Goal: Task Accomplishment & Management: Complete application form

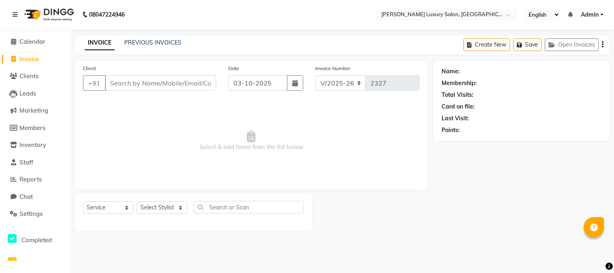
select select "7752"
select select "service"
click at [166, 83] on input "Client" at bounding box center [160, 82] width 111 height 15
click at [162, 83] on input "Client" at bounding box center [160, 82] width 111 height 15
type input "9780731975"
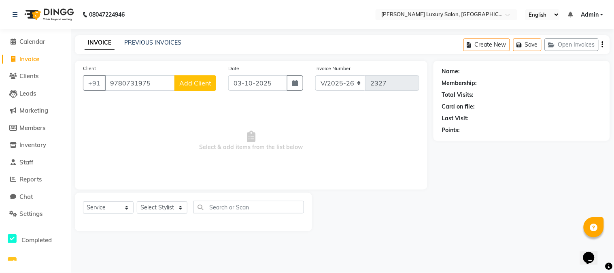
click at [185, 87] on span "Add Client" at bounding box center [195, 83] width 32 height 8
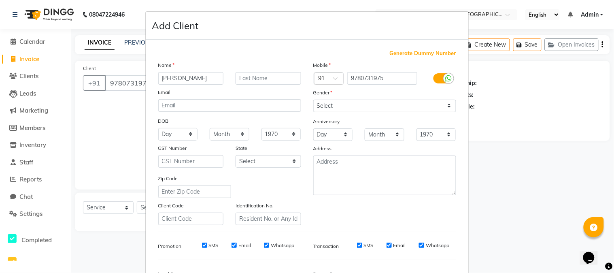
type input "Kapil Bharti"
click at [407, 106] on select "Select [DEMOGRAPHIC_DATA] [DEMOGRAPHIC_DATA] Other Prefer Not To Say" at bounding box center [384, 106] width 143 height 13
select select "[DEMOGRAPHIC_DATA]"
click at [313, 100] on select "Select [DEMOGRAPHIC_DATA] [DEMOGRAPHIC_DATA] Other Prefer Not To Say" at bounding box center [384, 106] width 143 height 13
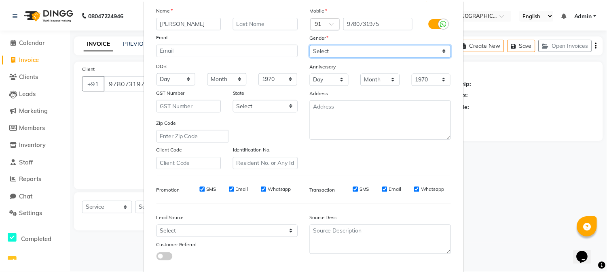
scroll to position [101, 0]
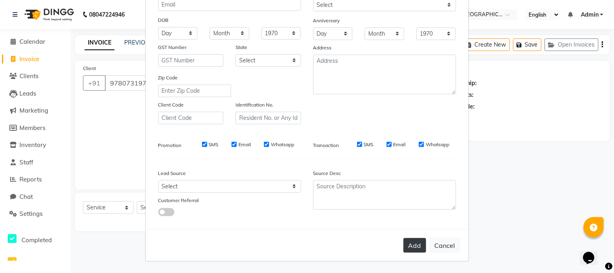
click at [406, 246] on button "Add" at bounding box center [414, 245] width 23 height 15
select select
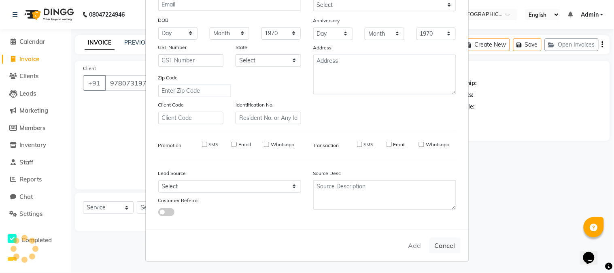
select select
checkbox input "false"
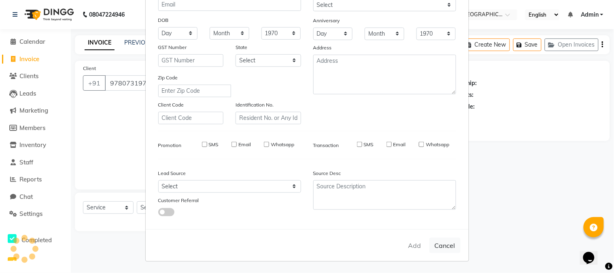
checkbox input "false"
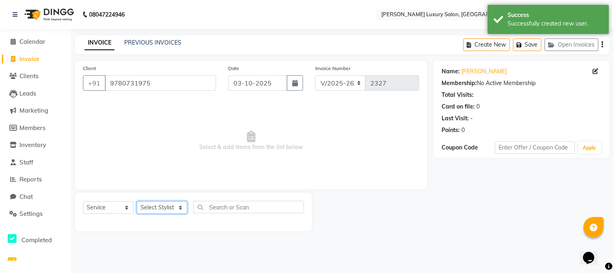
click at [155, 209] on select "Select Stylist [PERSON_NAME] [PERSON_NAME] Pol [PERSON_NAME] [PERSON_NAME] Salo…" at bounding box center [162, 207] width 51 height 13
select select "69297"
click at [137, 201] on select "Select Stylist [PERSON_NAME] [PERSON_NAME] Pol [PERSON_NAME] [PERSON_NAME] Salo…" at bounding box center [162, 207] width 51 height 13
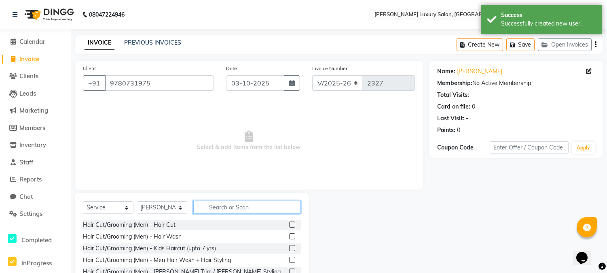
click at [227, 207] on input "text" at bounding box center [247, 207] width 108 height 13
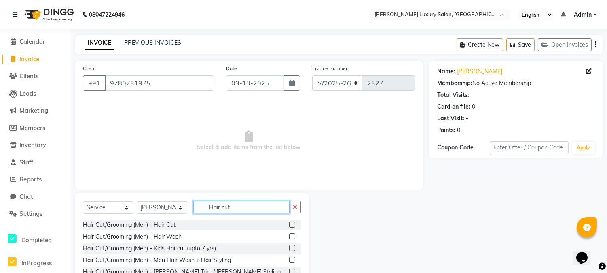
type input "Hair cut"
click at [289, 223] on label at bounding box center [292, 224] width 6 height 6
click at [289, 223] on input "checkbox" at bounding box center [291, 224] width 5 height 5
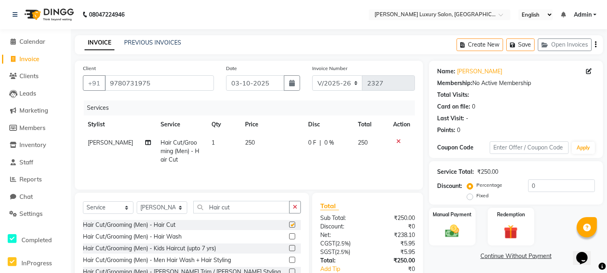
checkbox input "false"
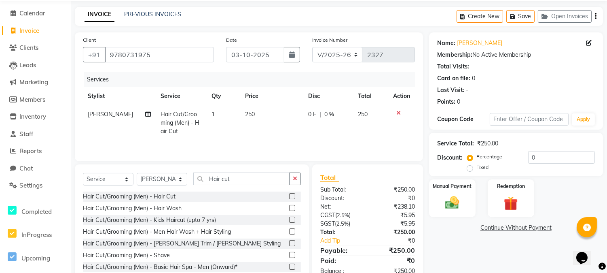
scroll to position [52, 0]
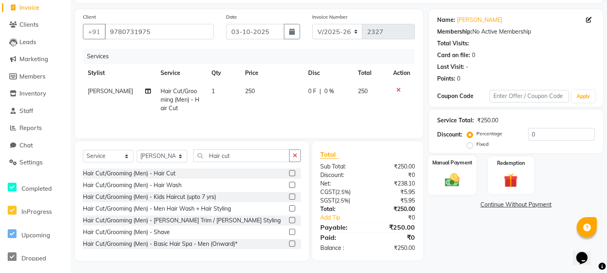
click at [450, 187] on img at bounding box center [453, 179] width 24 height 17
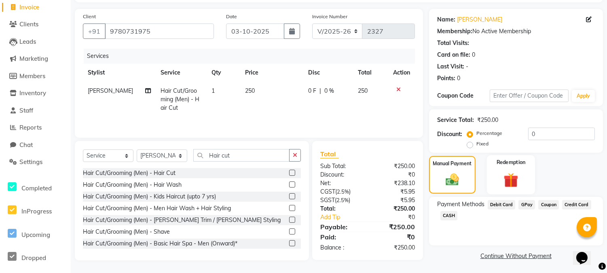
scroll to position [53, 0]
click at [529, 203] on span "GPay" at bounding box center [527, 203] width 17 height 9
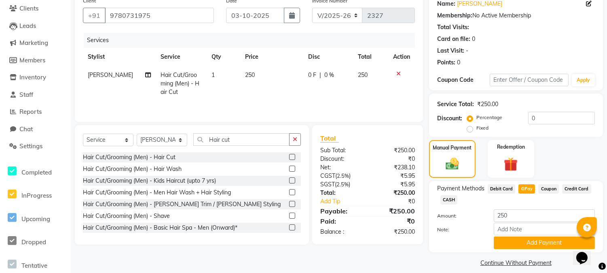
scroll to position [76, 0]
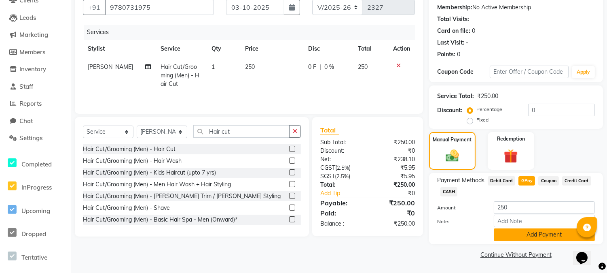
click at [538, 231] on button "Add Payment" at bounding box center [544, 234] width 101 height 13
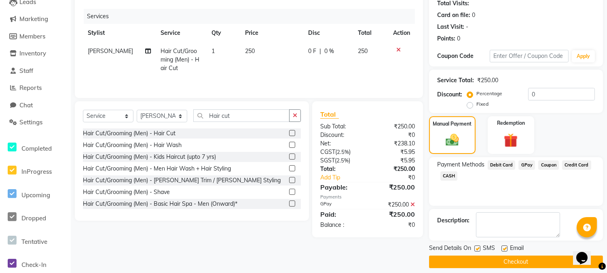
scroll to position [98, 0]
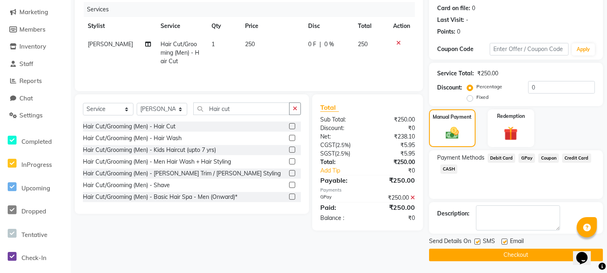
click at [526, 256] on button "Checkout" at bounding box center [516, 254] width 174 height 13
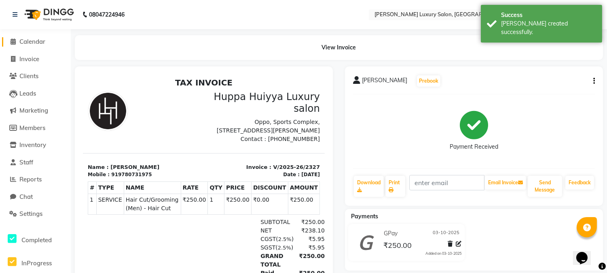
click at [22, 41] on span "Calendar" at bounding box center [32, 42] width 26 height 8
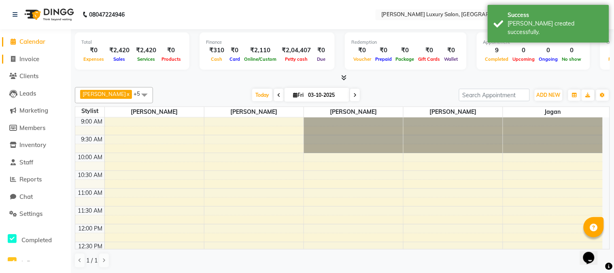
click at [30, 59] on span "Invoice" at bounding box center [29, 59] width 20 height 8
select select "7752"
select select "service"
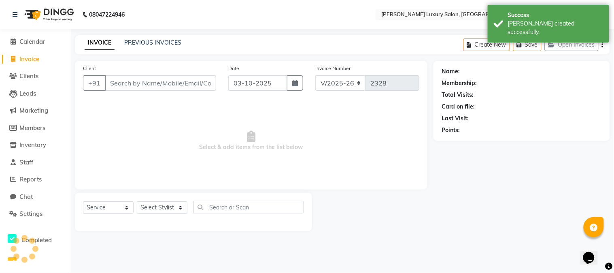
click at [174, 84] on input "Client" at bounding box center [160, 82] width 111 height 15
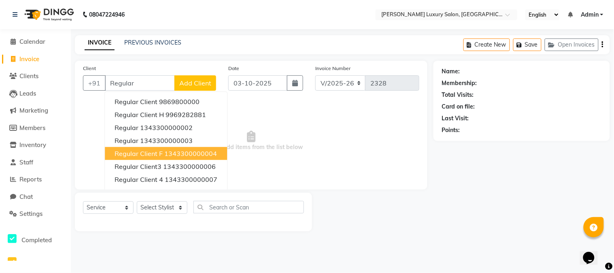
click at [144, 147] on button "Regular Client f 1343300000004" at bounding box center [166, 153] width 122 height 13
type input "1343300000004"
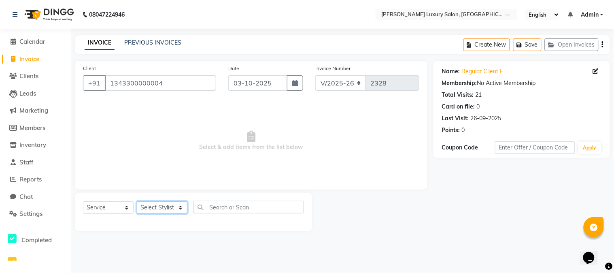
click at [152, 208] on select "Select Stylist [PERSON_NAME] [PERSON_NAME] Pol [PERSON_NAME] [PERSON_NAME] Salo…" at bounding box center [162, 207] width 51 height 13
select select "69299"
click at [137, 201] on select "Select Stylist [PERSON_NAME] [PERSON_NAME] Pol [PERSON_NAME] [PERSON_NAME] Salo…" at bounding box center [162, 207] width 51 height 13
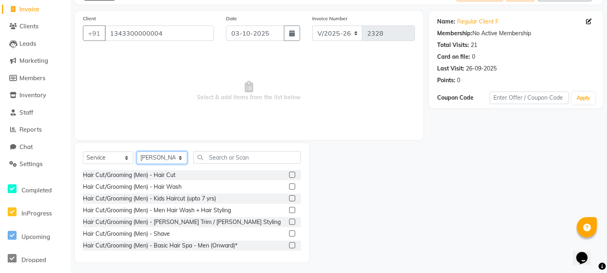
scroll to position [51, 0]
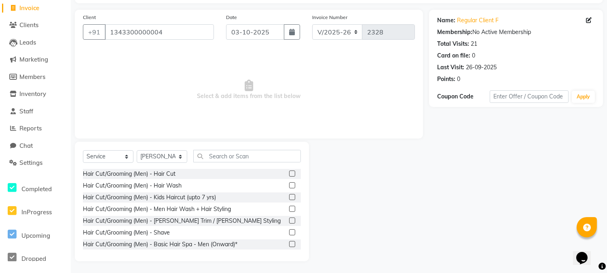
click at [289, 231] on label at bounding box center [292, 232] width 6 height 6
click at [289, 231] on input "checkbox" at bounding box center [291, 232] width 5 height 5
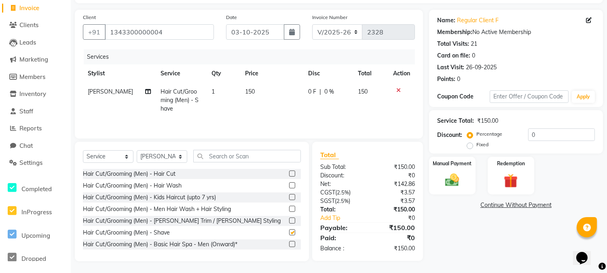
checkbox input "false"
click at [454, 181] on img at bounding box center [453, 180] width 24 height 17
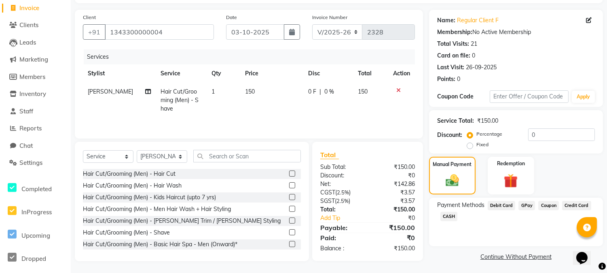
scroll to position [53, 0]
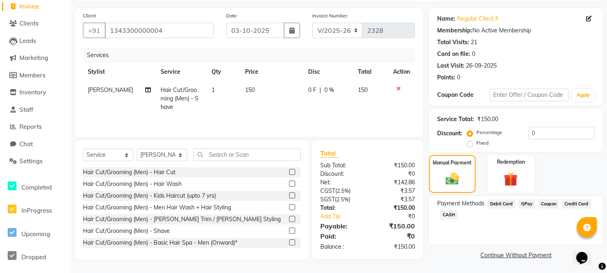
click at [525, 200] on span "GPay" at bounding box center [527, 203] width 17 height 9
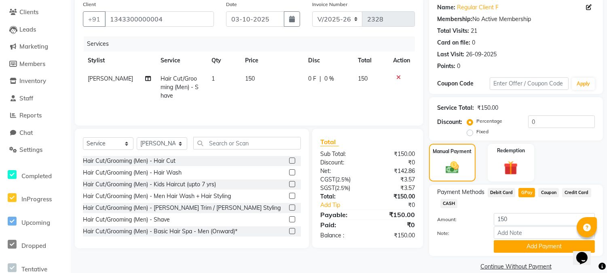
scroll to position [76, 0]
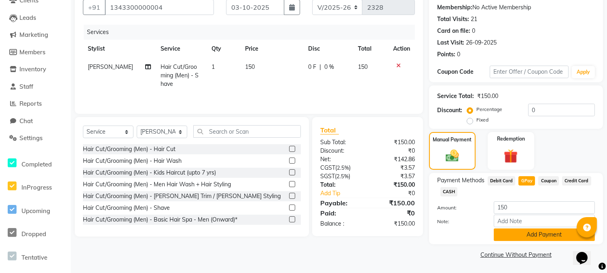
click at [543, 232] on button "Add Payment" at bounding box center [544, 234] width 101 height 13
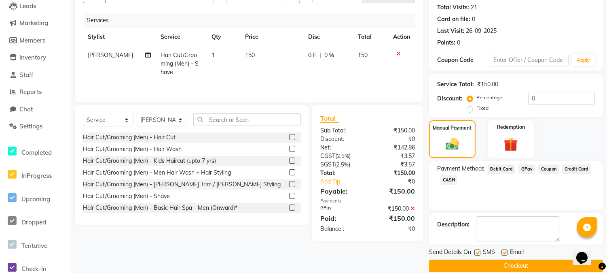
scroll to position [98, 0]
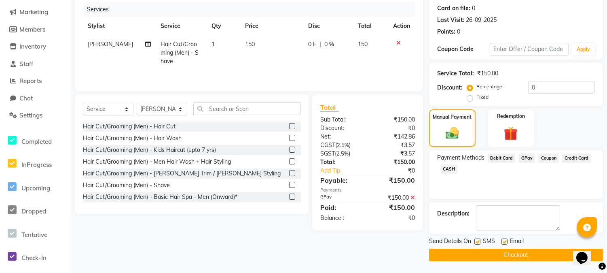
click at [520, 253] on button "Checkout" at bounding box center [516, 254] width 174 height 13
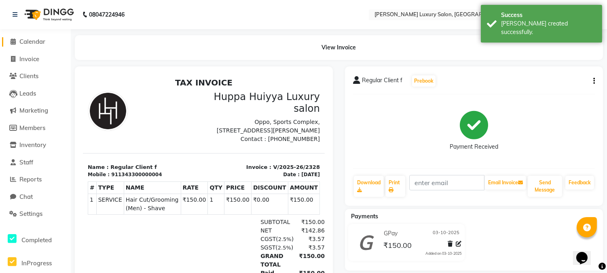
click at [34, 42] on span "Calendar" at bounding box center [32, 42] width 26 height 8
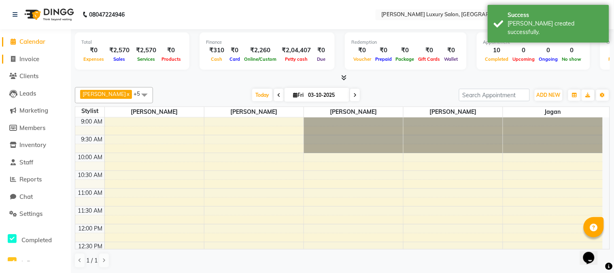
click at [25, 61] on span "Invoice" at bounding box center [29, 59] width 20 height 8
select select "7752"
select select "service"
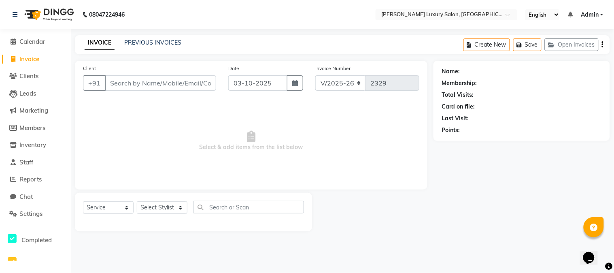
click at [147, 81] on input "Client" at bounding box center [160, 82] width 111 height 15
click at [133, 82] on input "Client" at bounding box center [160, 82] width 111 height 15
click at [144, 81] on input "Client" at bounding box center [160, 82] width 111 height 15
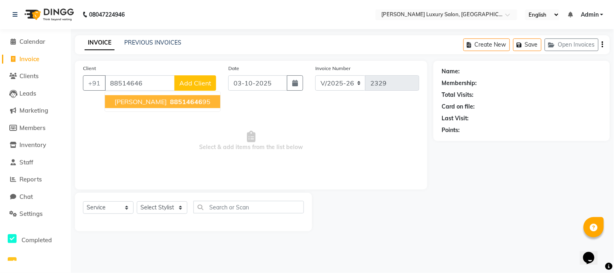
click at [146, 100] on span "Vipin Rawat" at bounding box center [140, 101] width 52 height 8
type input "8851464695"
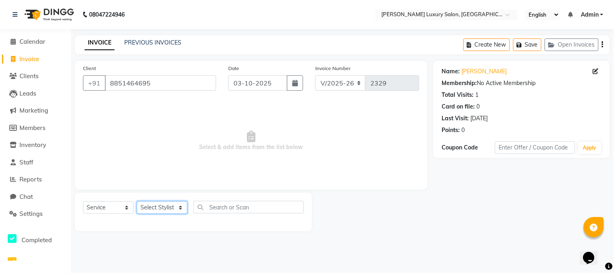
drag, startPoint x: 168, startPoint y: 206, endPoint x: 170, endPoint y: 202, distance: 4.5
click at [168, 206] on select "Select Stylist [PERSON_NAME] [PERSON_NAME] Pol [PERSON_NAME] [PERSON_NAME] Salo…" at bounding box center [162, 207] width 51 height 13
select select "69297"
click at [137, 201] on select "Select Stylist [PERSON_NAME] [PERSON_NAME] Pol [PERSON_NAME] [PERSON_NAME] Salo…" at bounding box center [162, 207] width 51 height 13
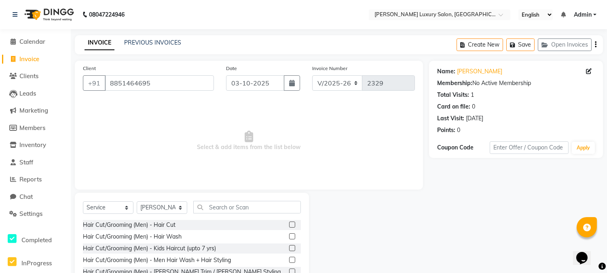
click at [289, 225] on label at bounding box center [292, 224] width 6 height 6
click at [289, 225] on input "checkbox" at bounding box center [291, 224] width 5 height 5
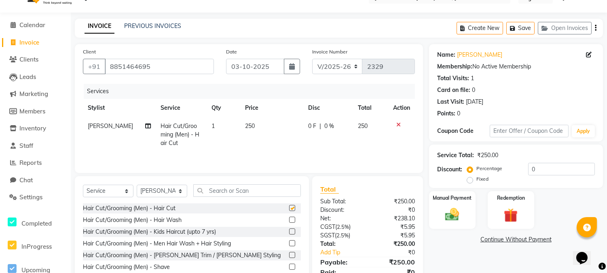
checkbox input "false"
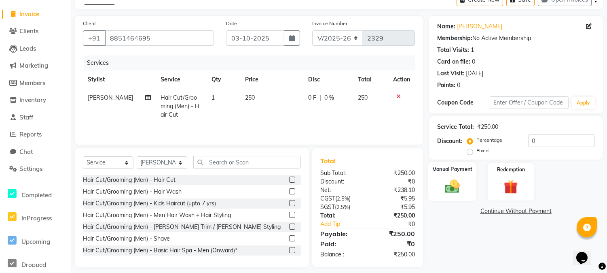
click at [450, 189] on img at bounding box center [453, 186] width 24 height 17
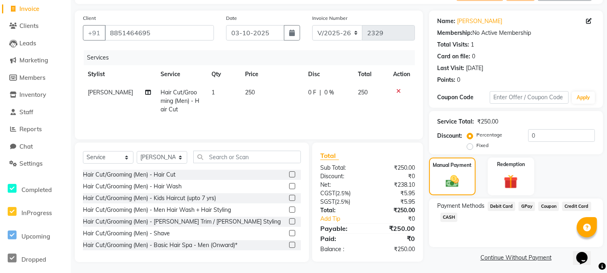
scroll to position [53, 0]
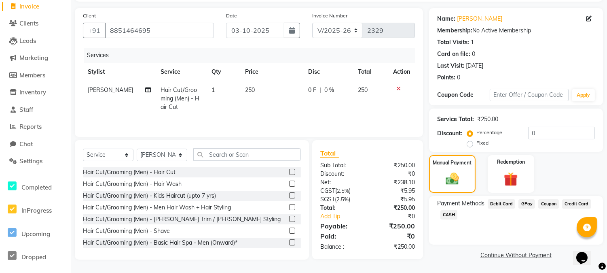
click at [530, 201] on span "GPay" at bounding box center [527, 203] width 17 height 9
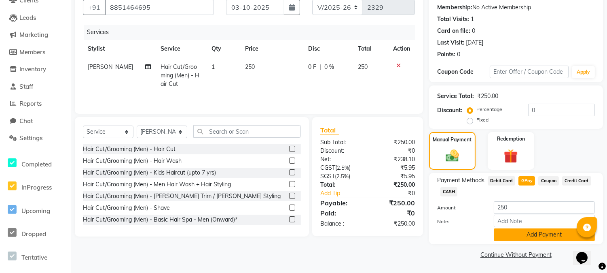
click at [535, 240] on button "Add Payment" at bounding box center [544, 234] width 101 height 13
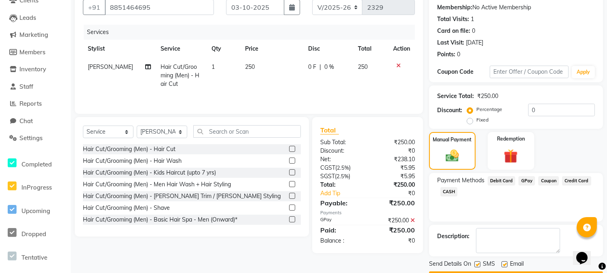
scroll to position [98, 0]
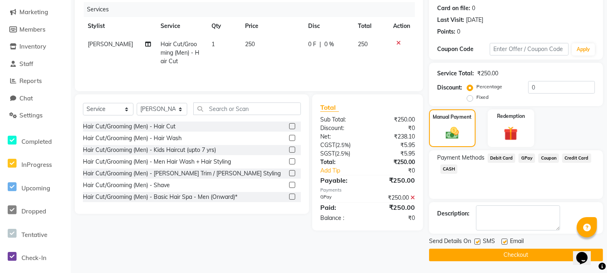
click at [514, 260] on button "Checkout" at bounding box center [516, 254] width 174 height 13
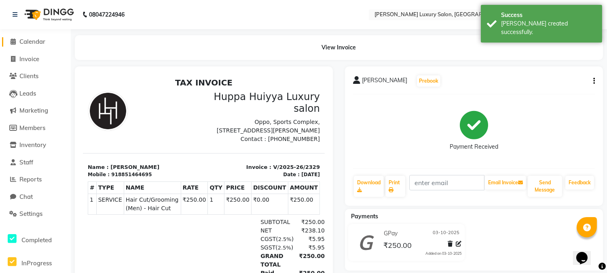
click at [25, 42] on span "Calendar" at bounding box center [32, 42] width 26 height 8
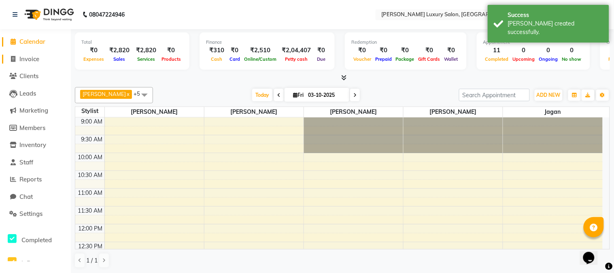
click at [34, 60] on span "Invoice" at bounding box center [29, 59] width 20 height 8
select select "7752"
select select "service"
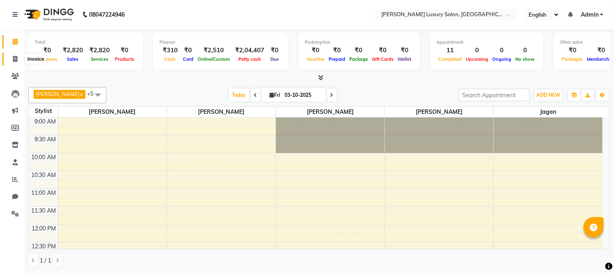
click at [17, 62] on icon at bounding box center [15, 59] width 4 height 6
select select "7752"
select select "service"
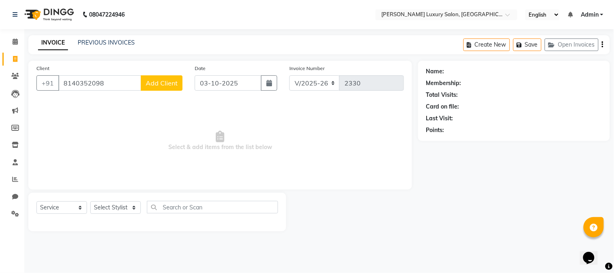
type input "8140352098"
click at [171, 85] on span "Add Client" at bounding box center [162, 83] width 32 height 8
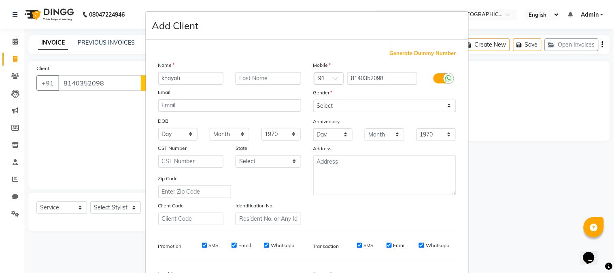
type input "khayati"
click at [367, 102] on select "Select [DEMOGRAPHIC_DATA] [DEMOGRAPHIC_DATA] Other Prefer Not To Say" at bounding box center [384, 106] width 143 height 13
select select "[DEMOGRAPHIC_DATA]"
click at [313, 100] on select "Select [DEMOGRAPHIC_DATA] [DEMOGRAPHIC_DATA] Other Prefer Not To Say" at bounding box center [384, 106] width 143 height 13
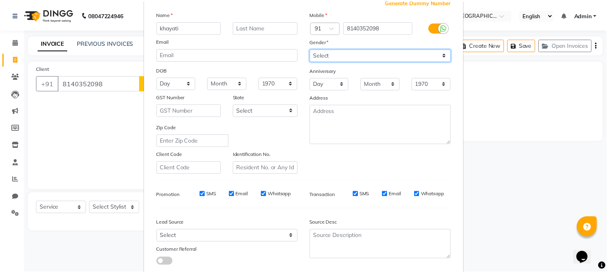
scroll to position [90, 0]
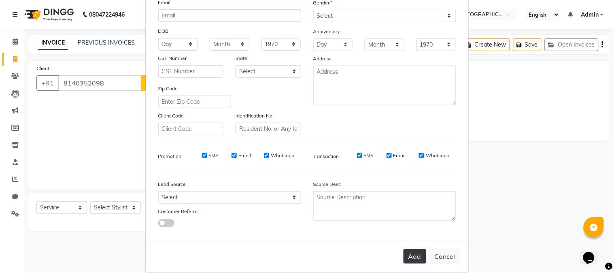
click at [403, 257] on button "Add" at bounding box center [414, 256] width 23 height 15
select select
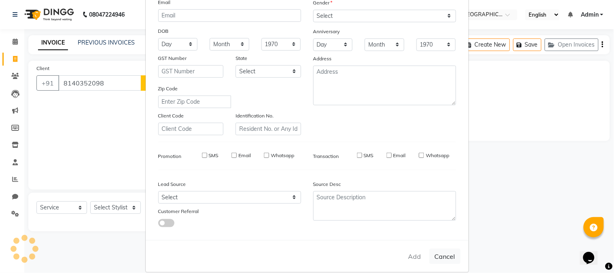
select select
checkbox input "false"
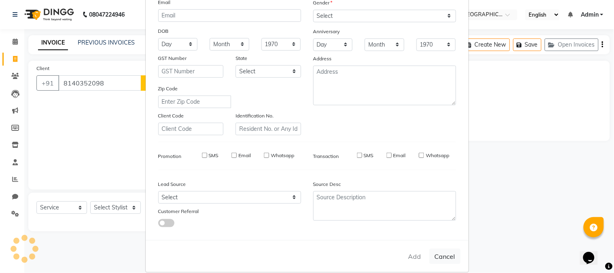
checkbox input "false"
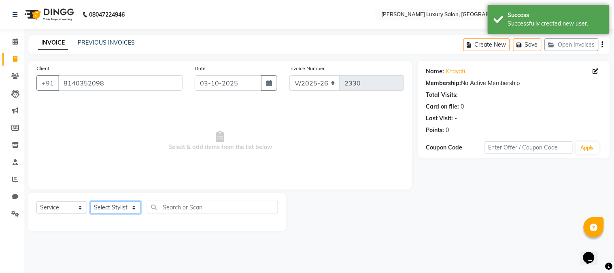
click at [116, 209] on select "Select Stylist [PERSON_NAME] [PERSON_NAME] Pol [PERSON_NAME] [PERSON_NAME] Salo…" at bounding box center [115, 207] width 51 height 13
select select "69294"
click at [90, 201] on select "Select Stylist [PERSON_NAME] [PERSON_NAME] Pol [PERSON_NAME] [PERSON_NAME] Salo…" at bounding box center [115, 207] width 51 height 13
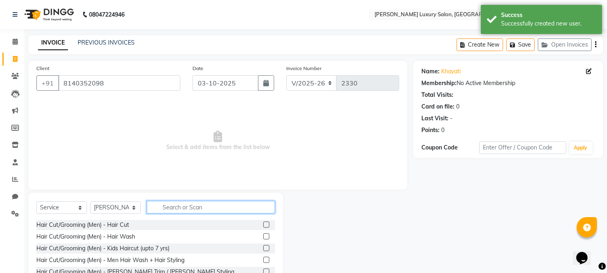
click at [208, 205] on input "text" at bounding box center [211, 207] width 128 height 13
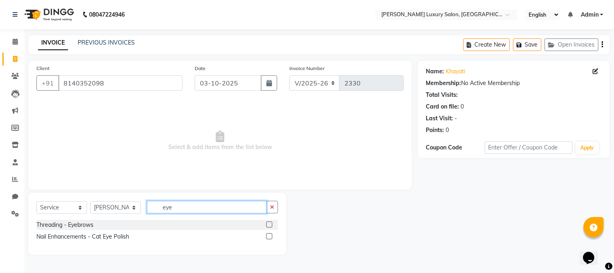
type input "eye"
click at [267, 225] on label at bounding box center [269, 224] width 6 height 6
click at [267, 225] on input "checkbox" at bounding box center [268, 224] width 5 height 5
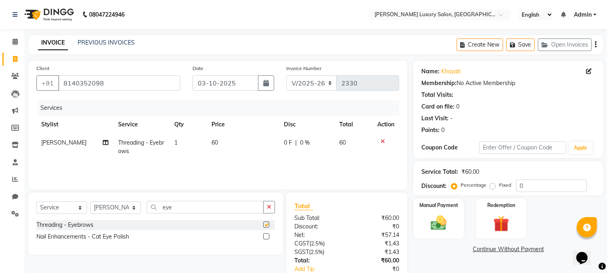
checkbox input "false"
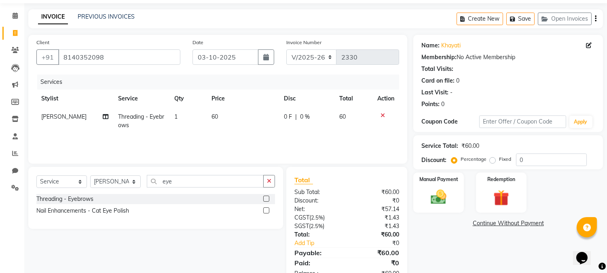
scroll to position [51, 0]
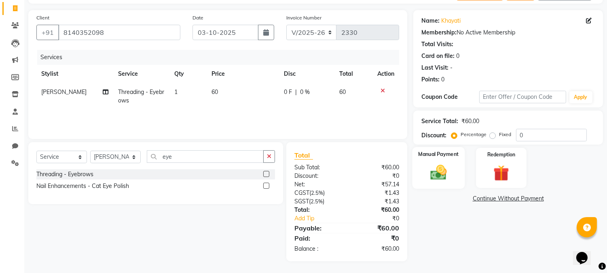
click at [452, 171] on div "Manual Payment" at bounding box center [439, 167] width 53 height 41
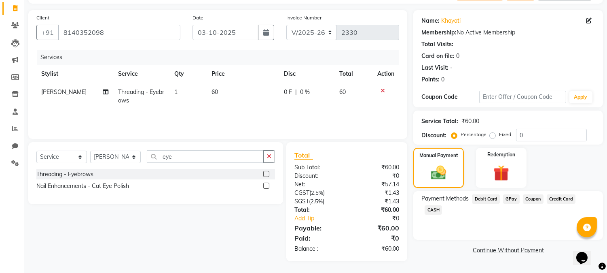
click at [508, 200] on span "GPay" at bounding box center [511, 198] width 17 height 9
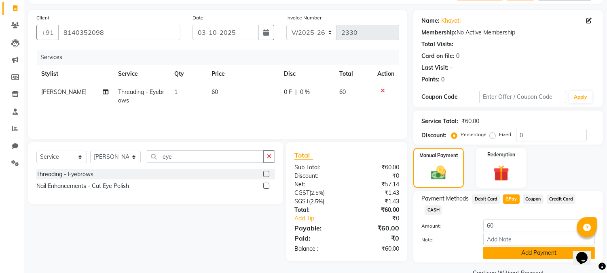
click at [513, 246] on button "Add Payment" at bounding box center [539, 252] width 112 height 13
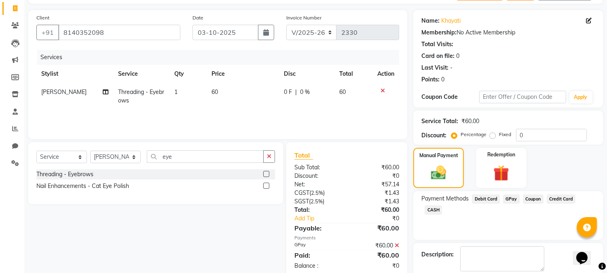
scroll to position [91, 0]
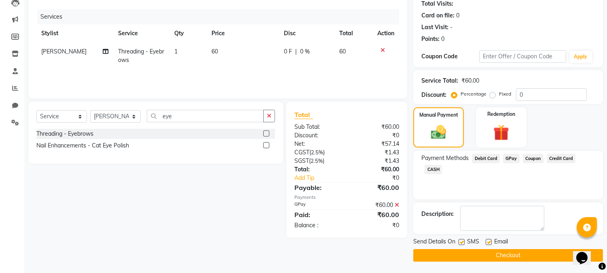
click at [516, 252] on button "Checkout" at bounding box center [508, 255] width 190 height 13
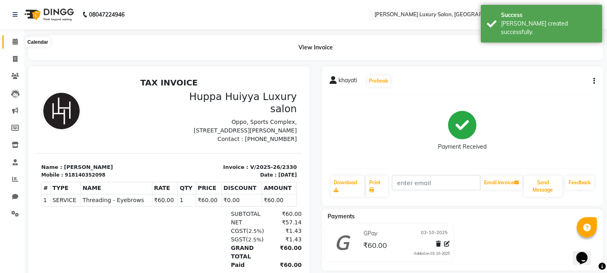
click at [17, 39] on icon at bounding box center [15, 41] width 5 height 6
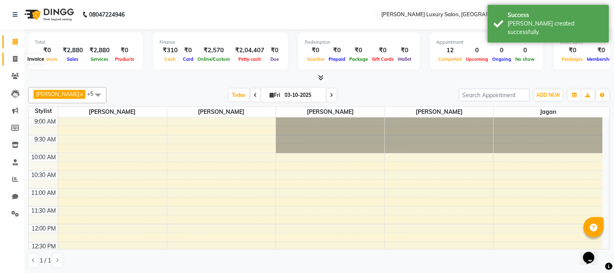
click at [17, 57] on icon at bounding box center [15, 59] width 4 height 6
select select "7752"
select select "service"
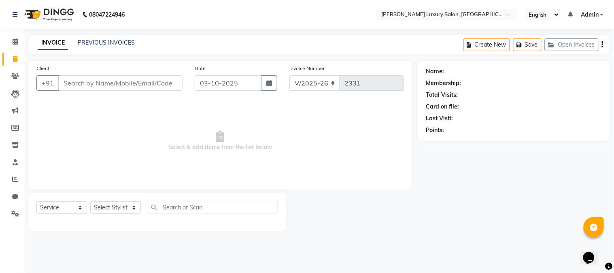
click at [241, 42] on div "INVOICE PREVIOUS INVOICES Create New Save Open Invoices" at bounding box center [318, 44] width 581 height 19
click at [98, 87] on input "Client" at bounding box center [120, 82] width 124 height 15
click at [130, 83] on input "Client" at bounding box center [120, 82] width 124 height 15
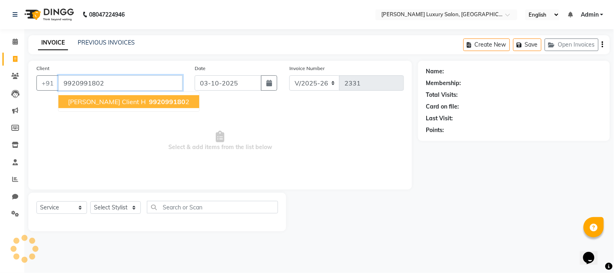
type input "9920991802"
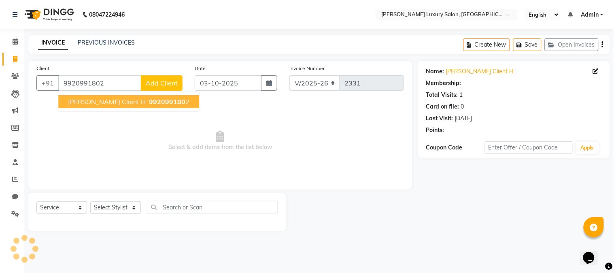
click at [149, 103] on span "992099180" at bounding box center [167, 101] width 36 height 8
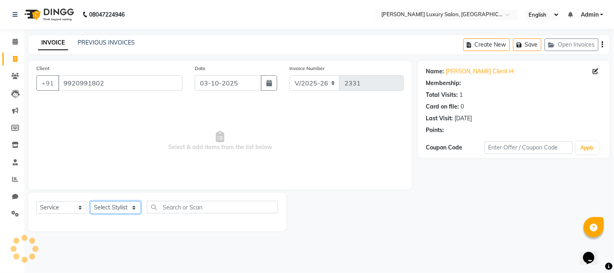
click at [100, 208] on select "Select Stylist [PERSON_NAME] [PERSON_NAME] Pol [PERSON_NAME] [PERSON_NAME] Salo…" at bounding box center [115, 207] width 51 height 13
select select "69294"
click at [90, 201] on select "Select Stylist [PERSON_NAME] [PERSON_NAME] Pol [PERSON_NAME] [PERSON_NAME] Salo…" at bounding box center [115, 207] width 51 height 13
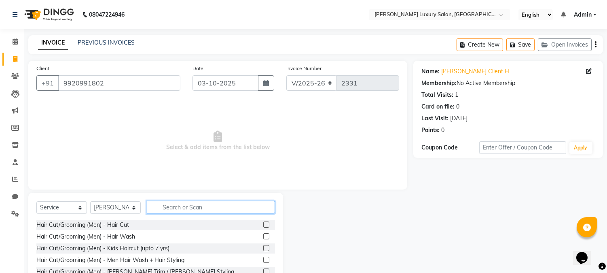
click at [189, 208] on input "text" at bounding box center [211, 207] width 128 height 13
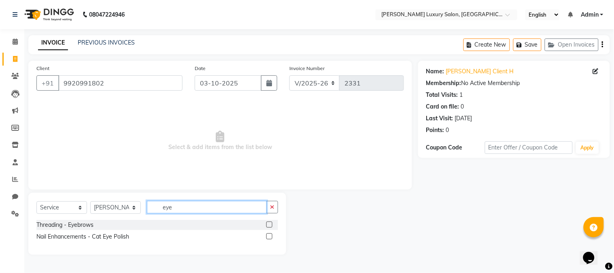
type input "eye"
click at [269, 225] on label at bounding box center [269, 224] width 6 height 6
click at [269, 225] on input "checkbox" at bounding box center [268, 224] width 5 height 5
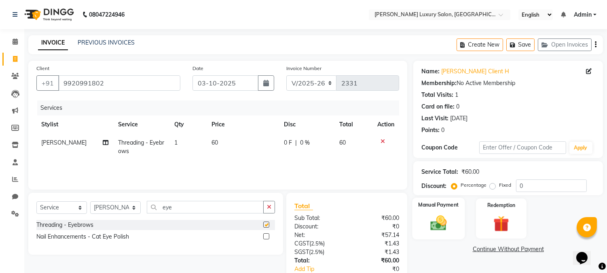
checkbox input "false"
click at [439, 227] on img at bounding box center [439, 223] width 27 height 19
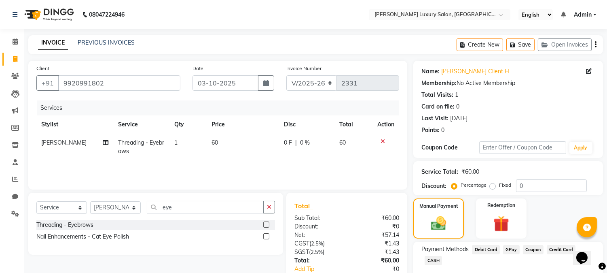
click at [512, 246] on span "GPay" at bounding box center [511, 249] width 17 height 9
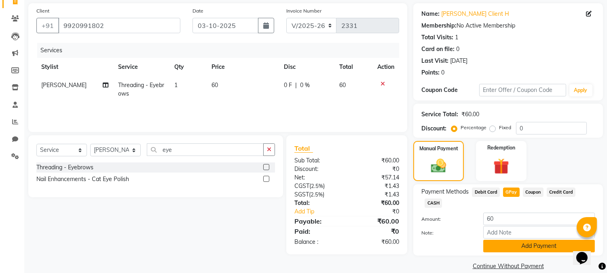
click at [516, 239] on button "Add Payment" at bounding box center [539, 245] width 112 height 13
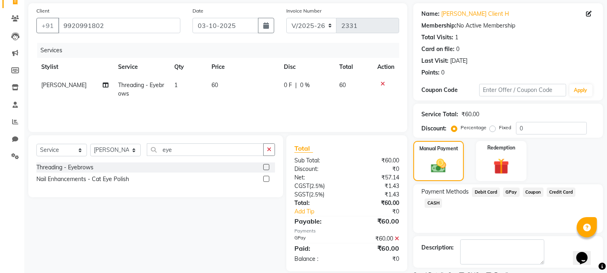
scroll to position [91, 0]
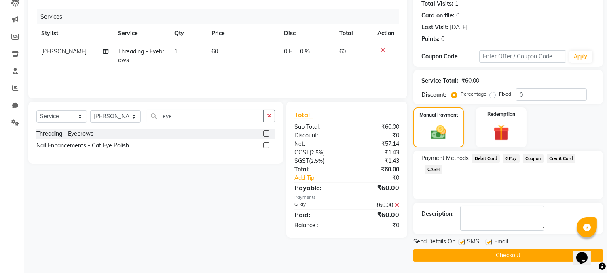
click at [510, 251] on button "Checkout" at bounding box center [508, 255] width 190 height 13
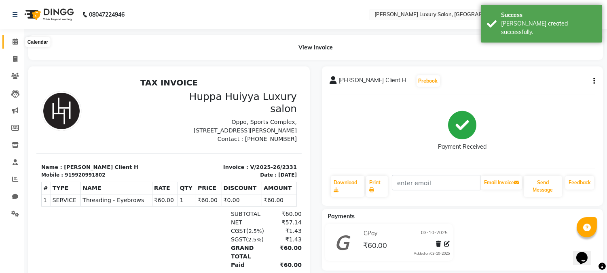
click at [14, 42] on icon at bounding box center [15, 41] width 5 height 6
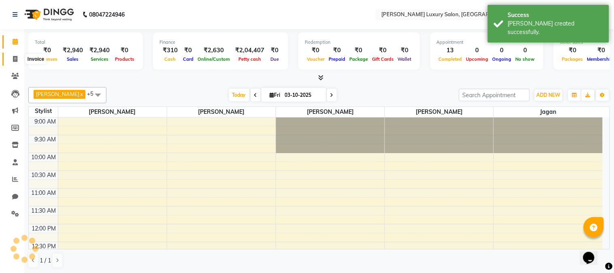
scroll to position [353, 0]
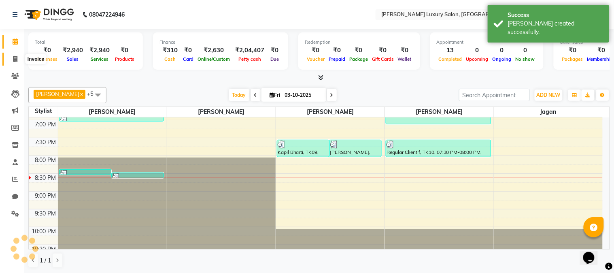
click at [19, 60] on span at bounding box center [15, 59] width 14 height 9
select select "7752"
select select "service"
